Goal: Task Accomplishment & Management: Manage account settings

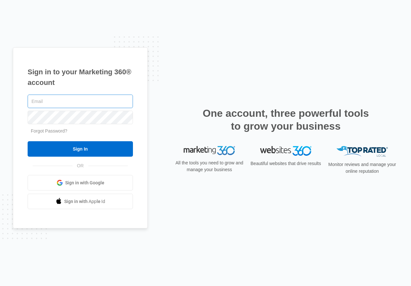
click at [95, 98] on input "text" at bounding box center [80, 100] width 105 height 13
type input "[EMAIL_ADDRESS][DOMAIN_NAME]"
click at [55, 132] on link "Forgot Password?" at bounding box center [49, 130] width 37 height 5
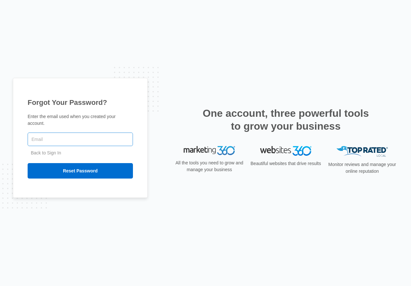
click at [56, 136] on input "text" at bounding box center [80, 138] width 105 height 13
type input "[EMAIL_ADDRESS][DOMAIN_NAME]"
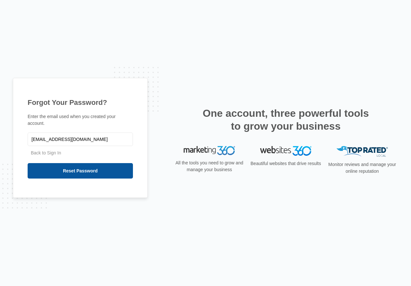
click at [64, 174] on input "Reset Password" at bounding box center [80, 170] width 105 height 15
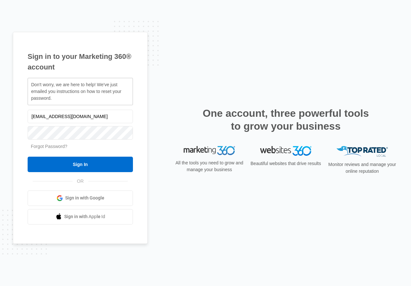
click at [48, 147] on link "Forgot Password?" at bounding box center [49, 146] width 37 height 5
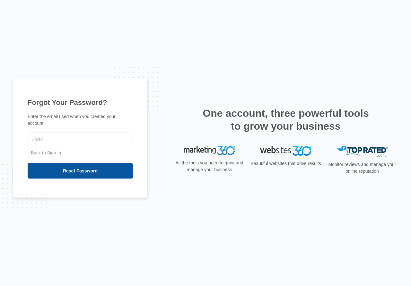
click at [53, 163] on input "Reset Password" at bounding box center [80, 170] width 105 height 15
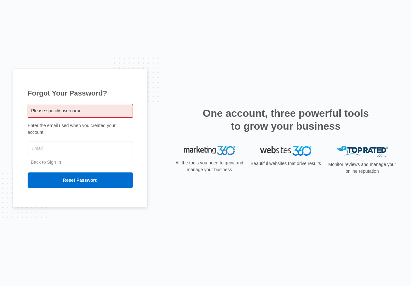
click at [70, 118] on div "Please specify username." at bounding box center [80, 111] width 105 height 14
click at [72, 113] on span "Please specify username." at bounding box center [56, 110] width 51 height 5
click at [53, 147] on input "text" at bounding box center [80, 147] width 105 height 13
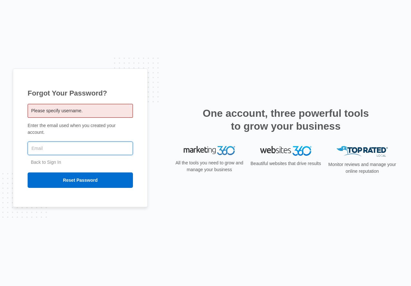
type input "[EMAIL_ADDRESS][DOMAIN_NAME]"
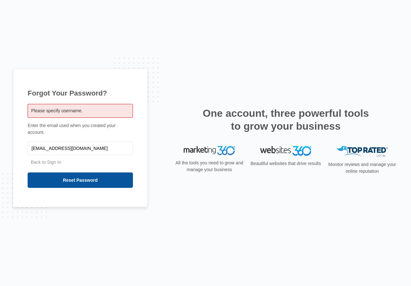
click at [64, 174] on input "Reset Password" at bounding box center [80, 179] width 105 height 15
